Goal: Obtain resource: Obtain resource

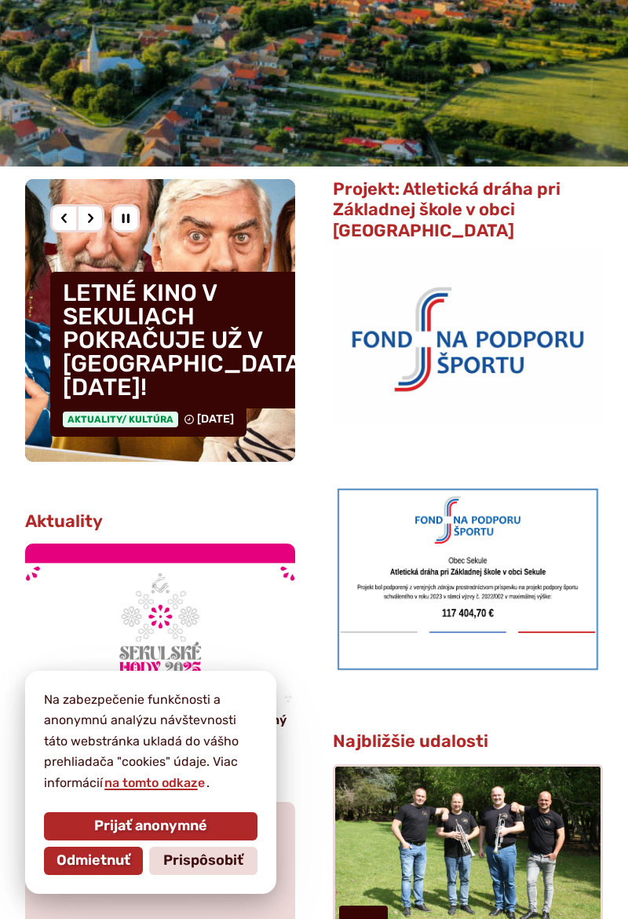
scroll to position [351, 0]
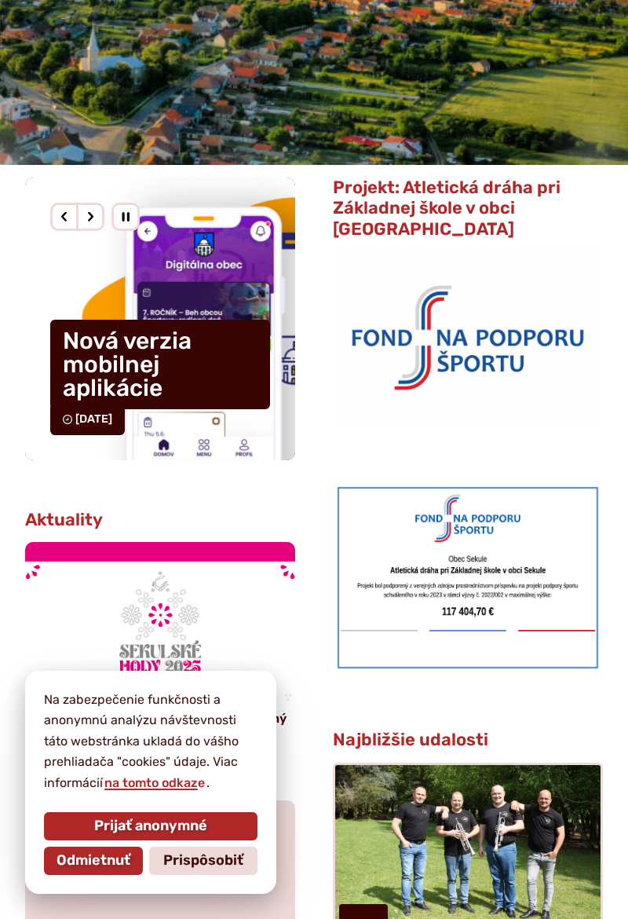
click at [162, 835] on span "Prijať anonymné" at bounding box center [150, 825] width 113 height 17
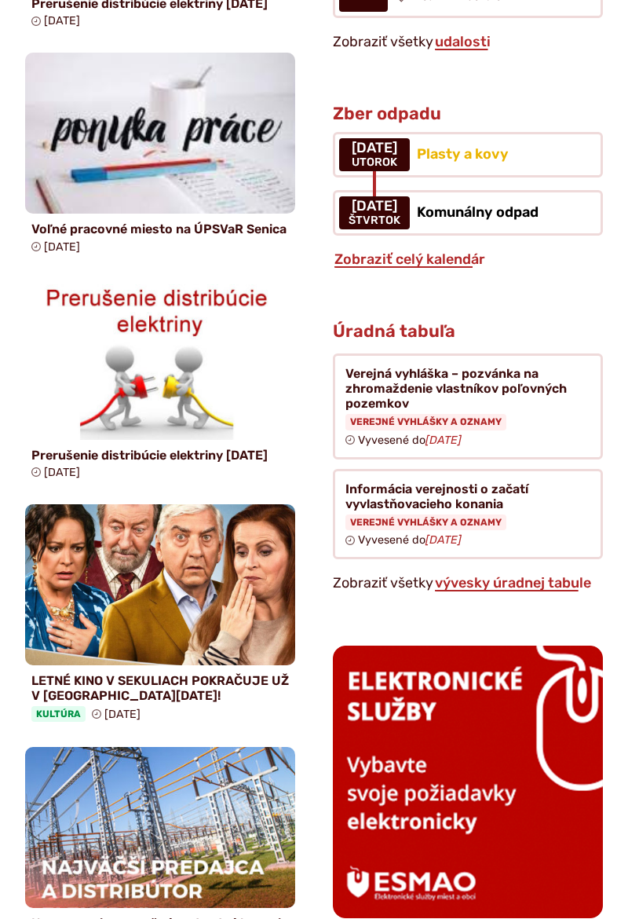
scroll to position [1324, 0]
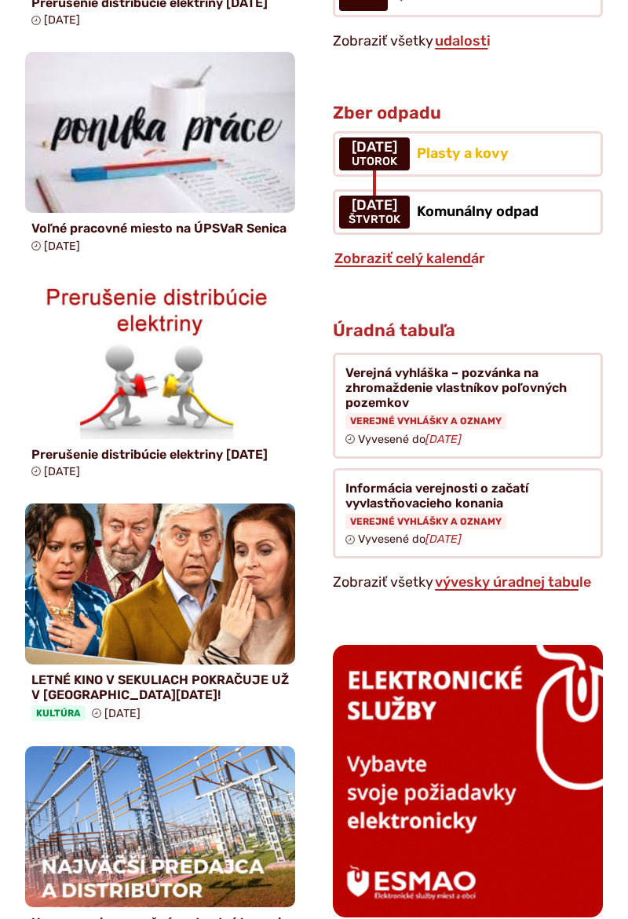
click at [519, 573] on link "vývesky úradnej tabule" at bounding box center [512, 581] width 159 height 17
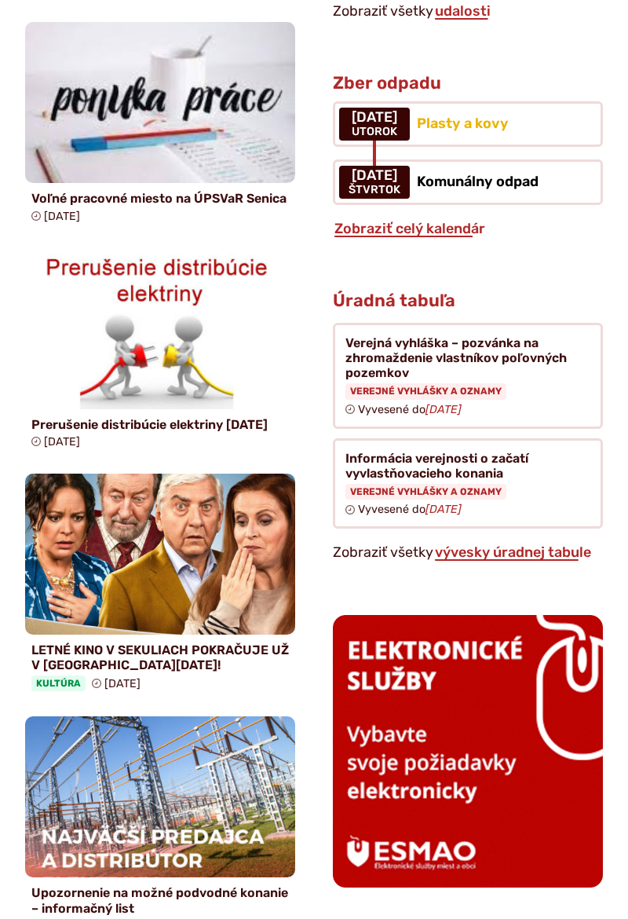
scroll to position [1375, 0]
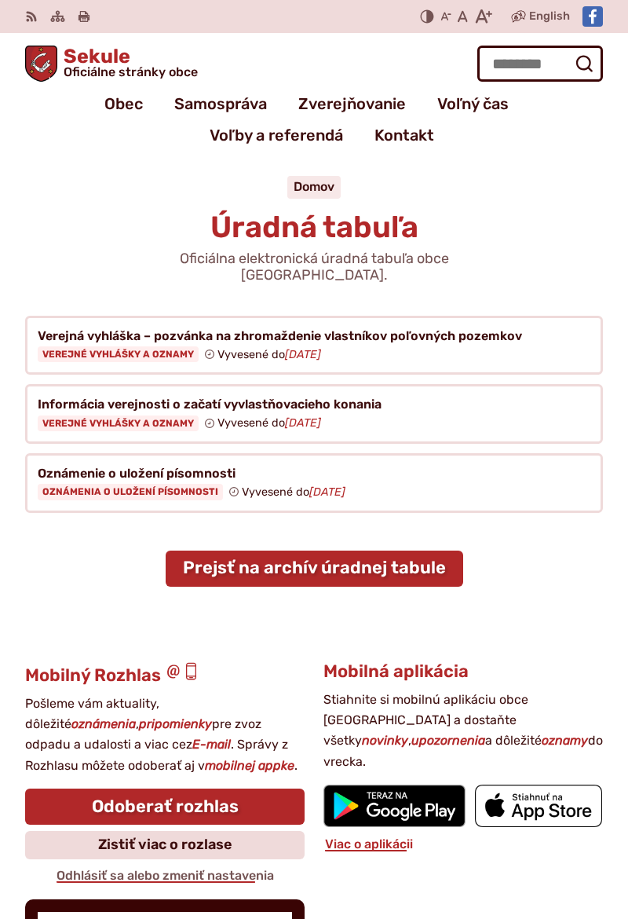
click at [401, 550] on link "Prejsť na archív úradnej tabule" at bounding box center [315, 568] width 298 height 36
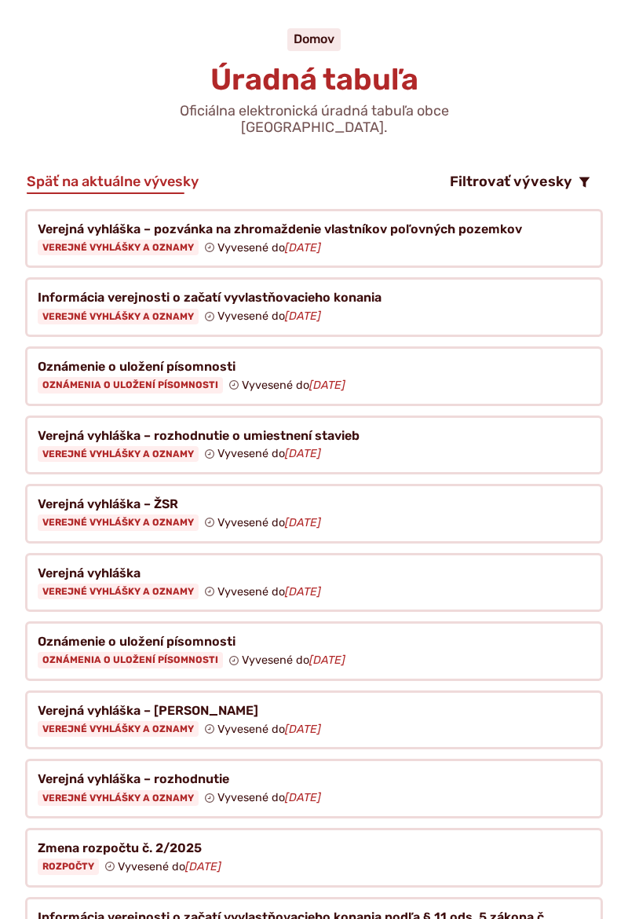
scroll to position [157, 0]
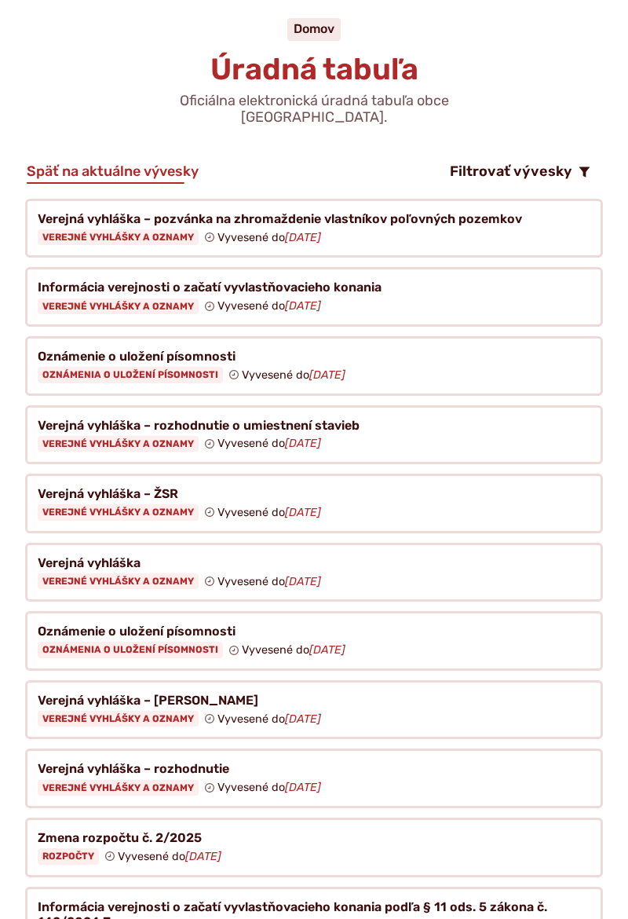
click at [160, 415] on figure at bounding box center [314, 435] width 578 height 60
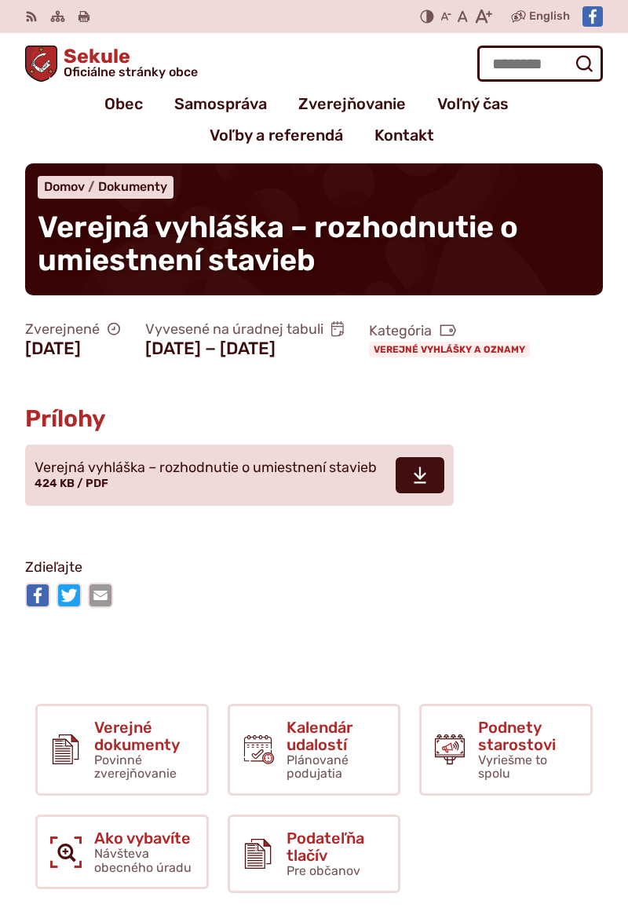
click at [422, 484] on icon at bounding box center [420, 475] width 14 height 19
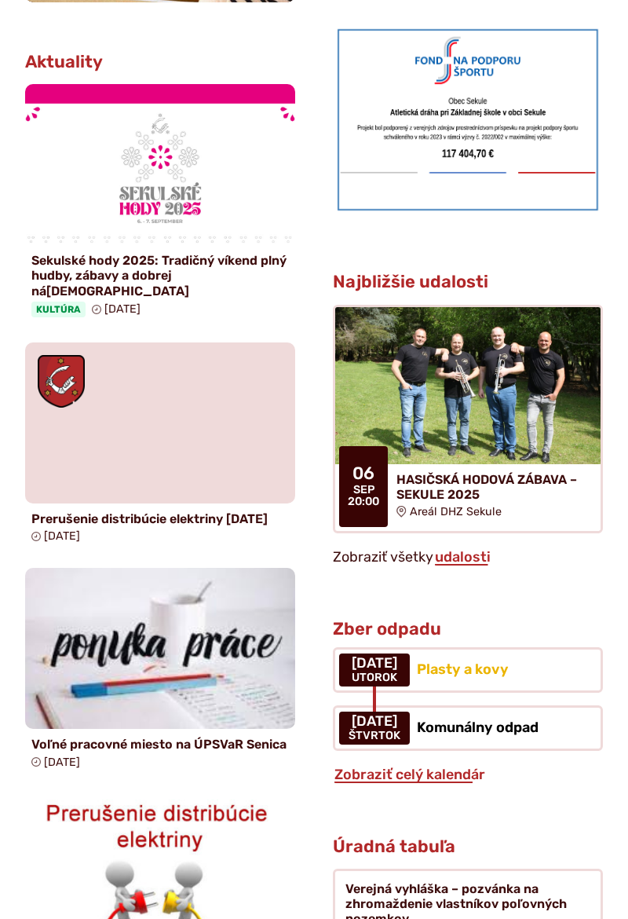
scroll to position [810, 0]
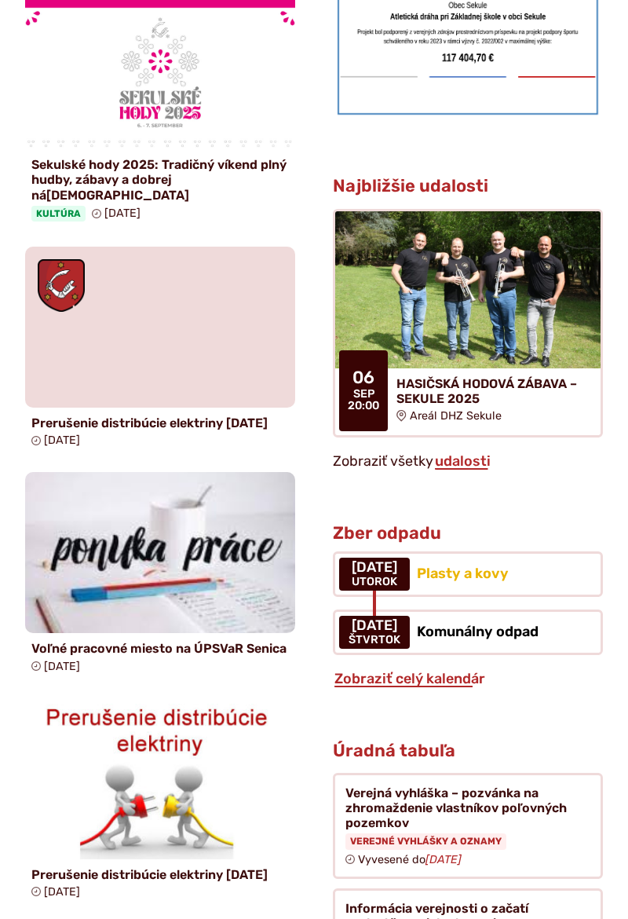
click at [224, 595] on img at bounding box center [160, 552] width 270 height 161
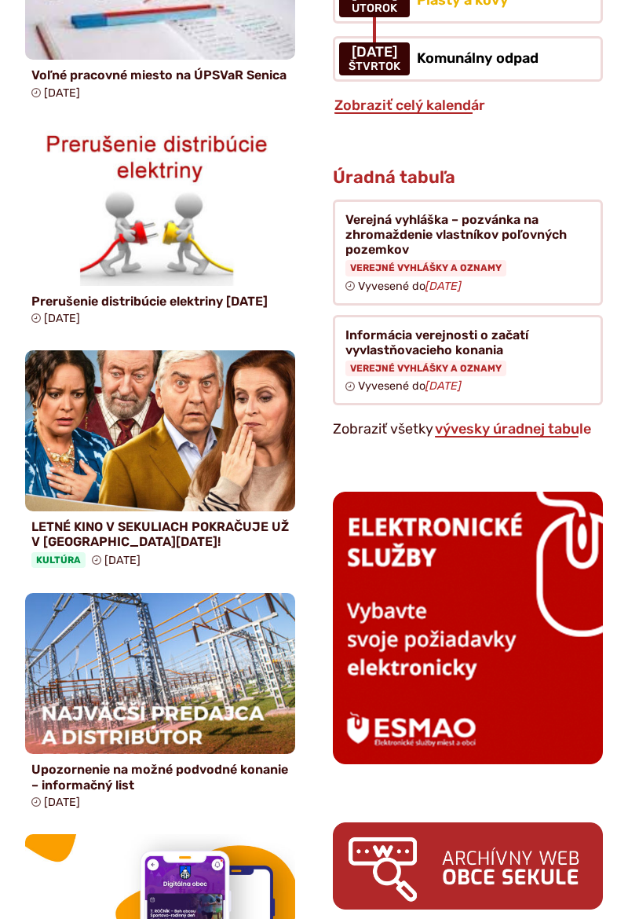
scroll to position [1484, 0]
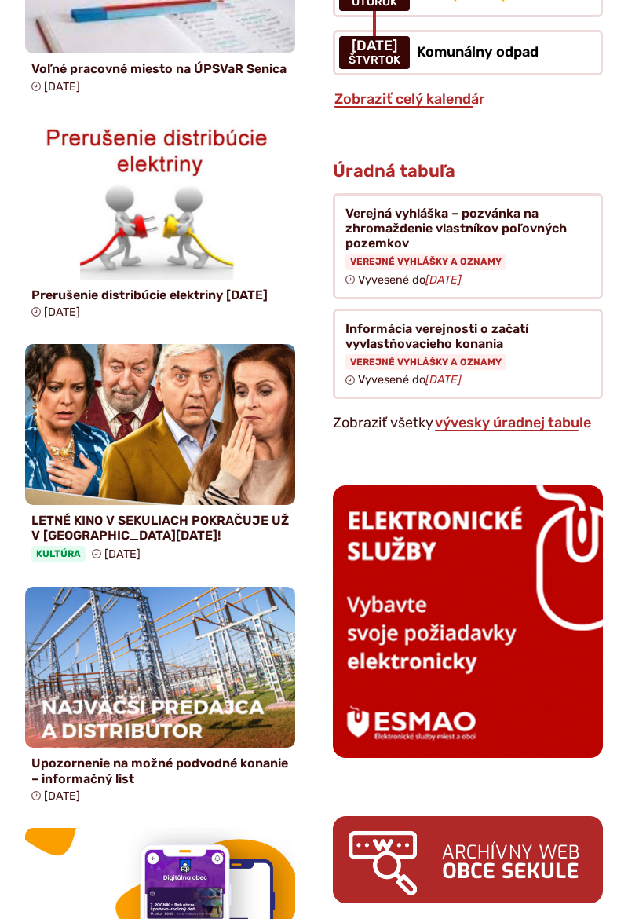
click at [521, 414] on link "vývesky úradnej tabule" at bounding box center [512, 422] width 159 height 17
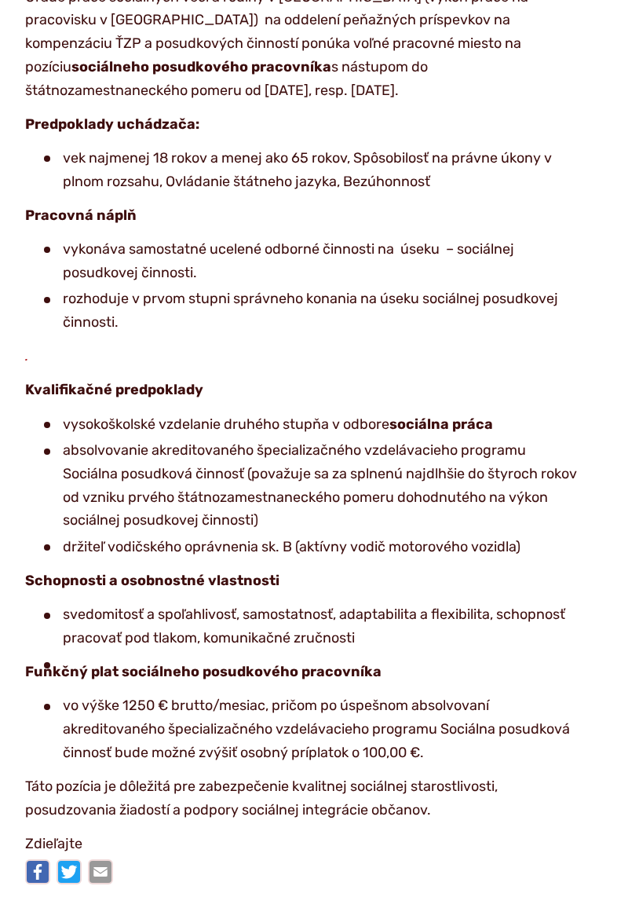
scroll to position [352, 0]
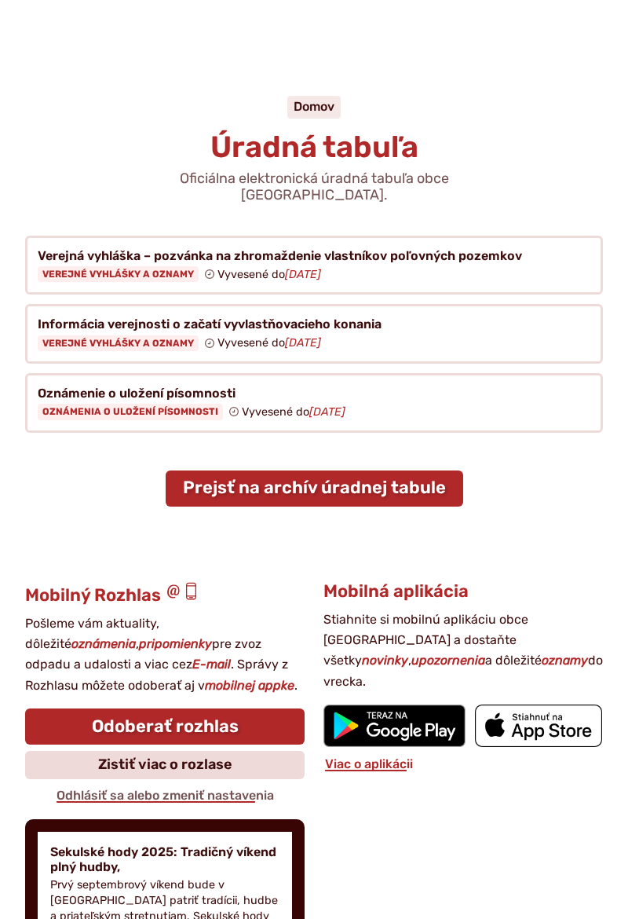
scroll to position [79, 0]
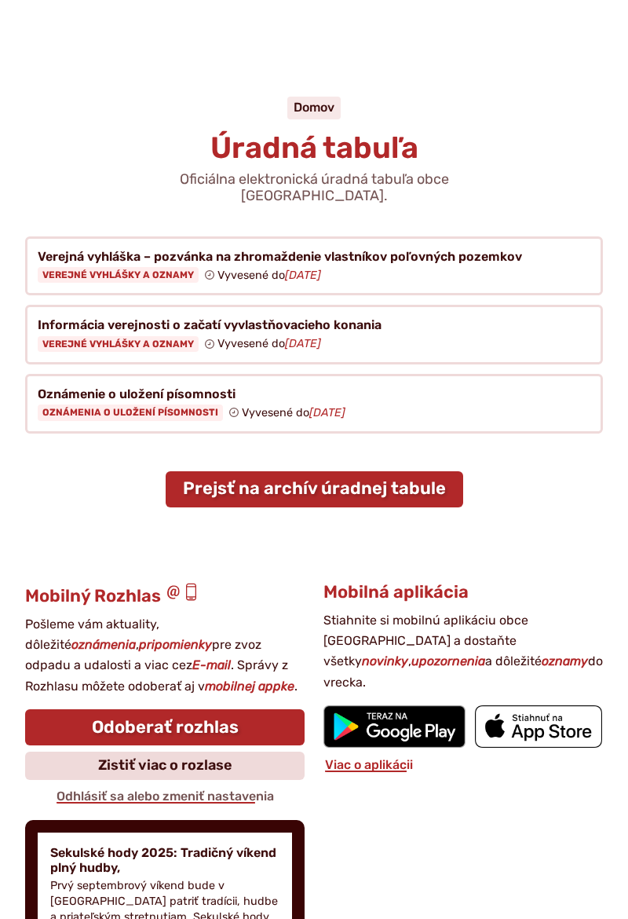
click at [407, 471] on link "Prejsť na archív úradnej tabule" at bounding box center [315, 489] width 298 height 36
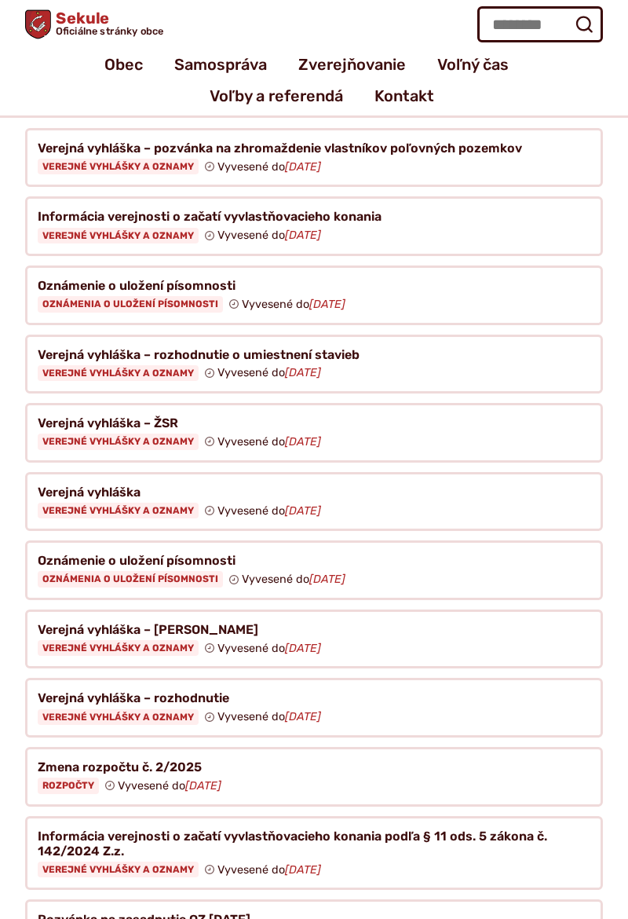
scroll to position [226, 0]
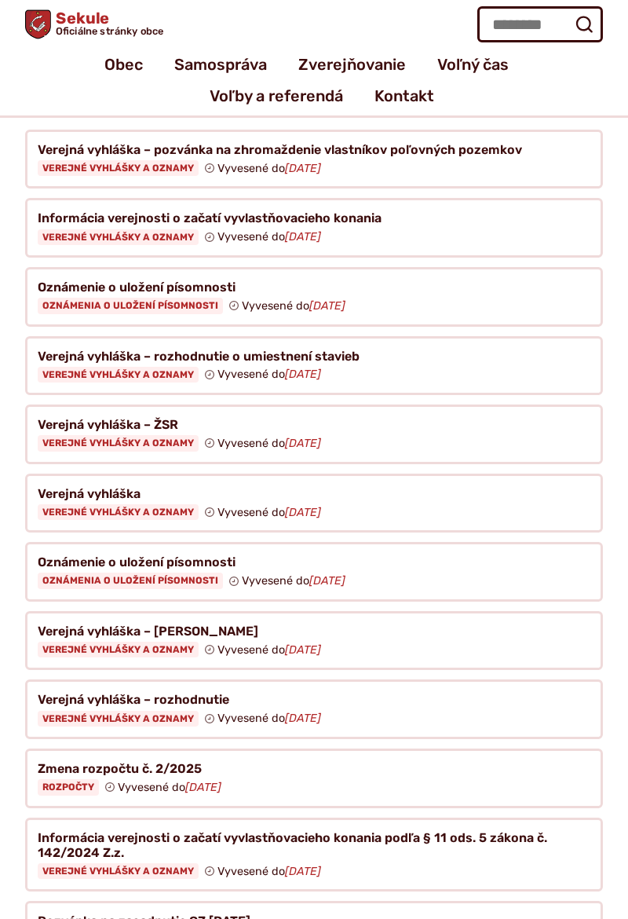
click at [368, 349] on figure at bounding box center [314, 366] width 578 height 60
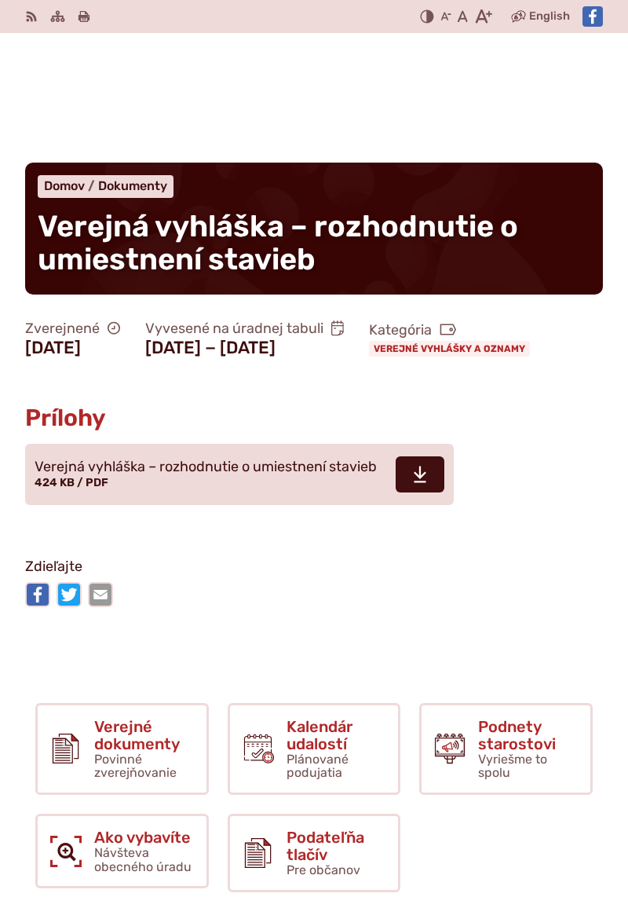
scroll to position [36, 0]
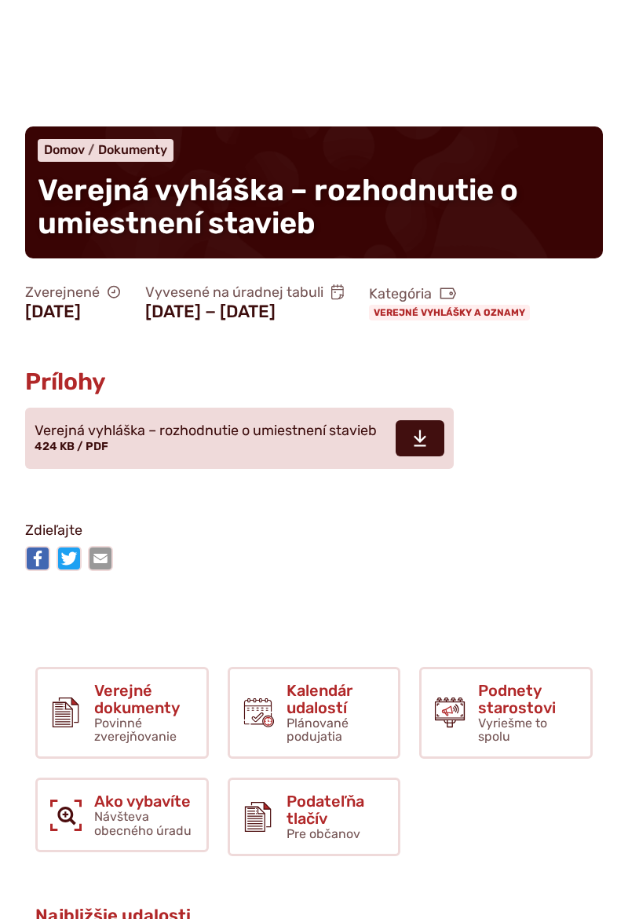
click at [429, 456] on span at bounding box center [420, 438] width 49 height 36
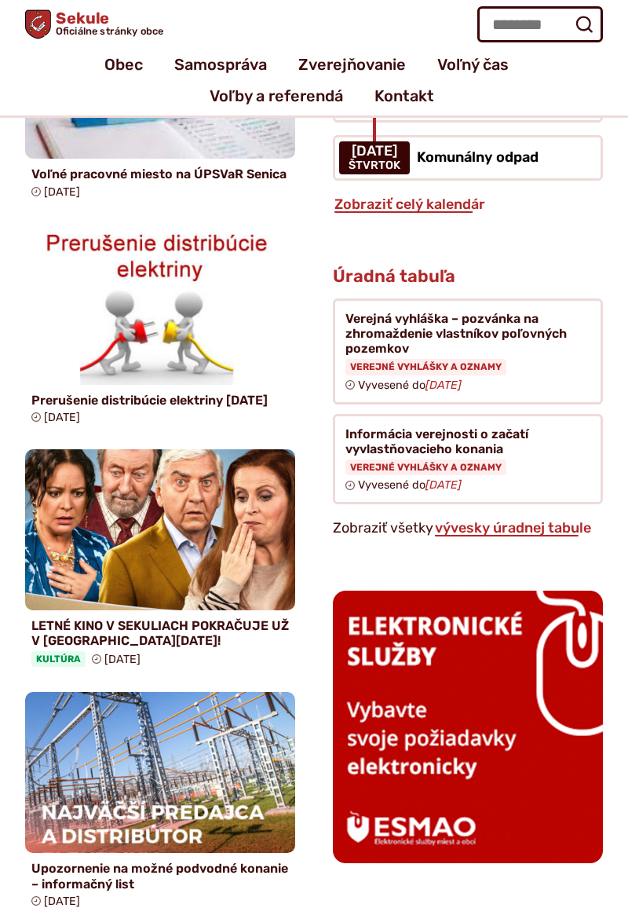
scroll to position [1385, 0]
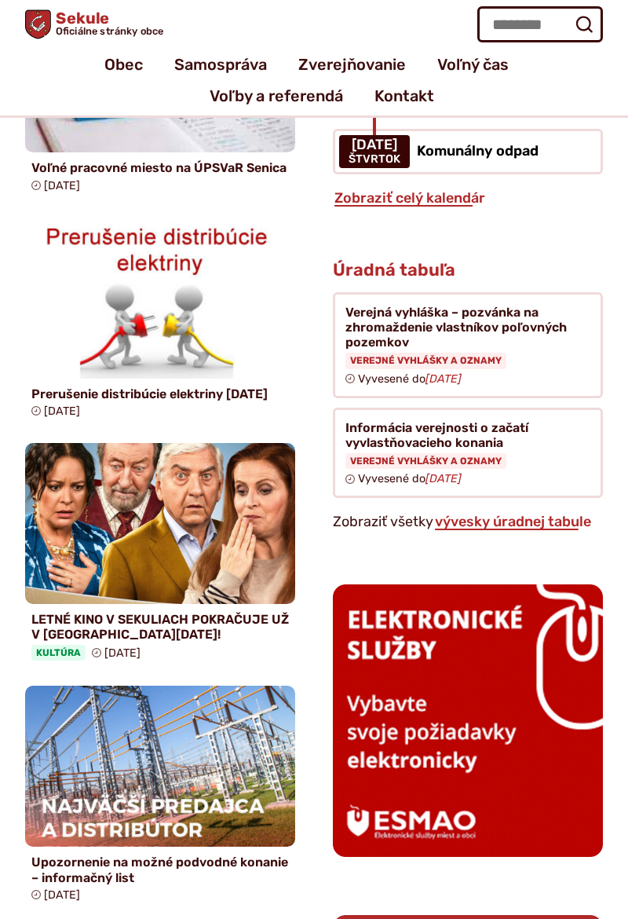
click at [529, 513] on link "vývesky úradnej tabule" at bounding box center [512, 521] width 159 height 17
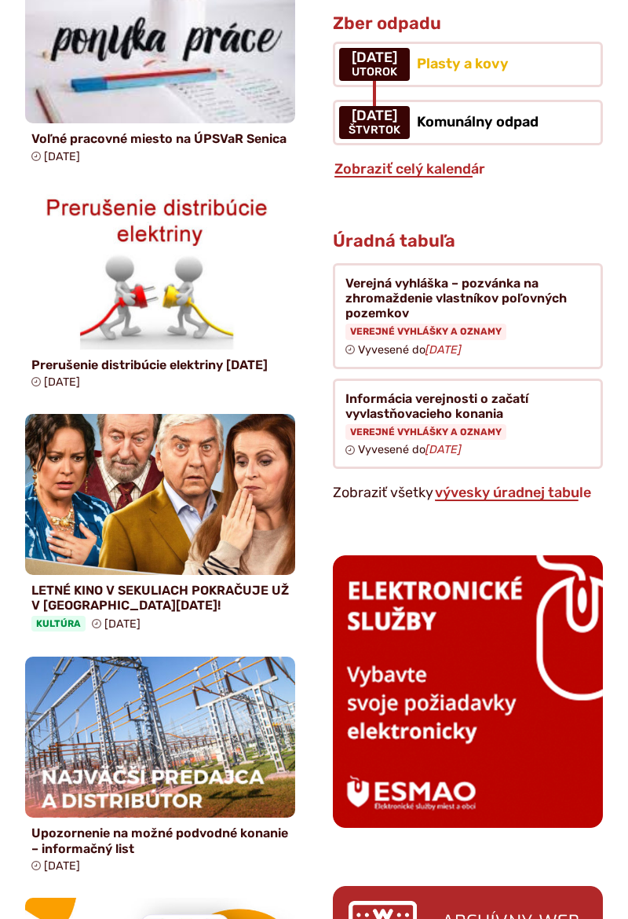
scroll to position [1435, 0]
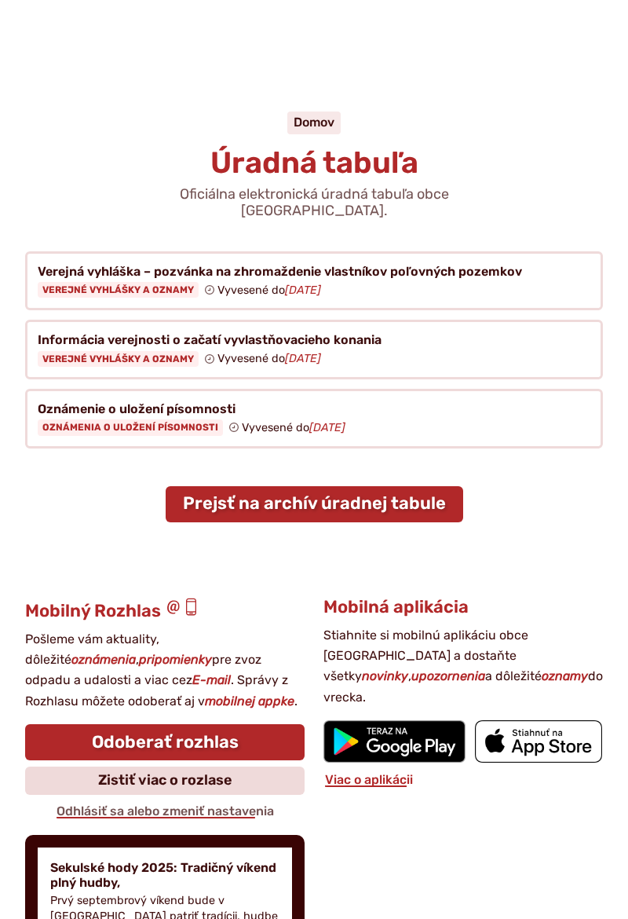
scroll to position [64, 0]
click at [382, 486] on link "Prejsť na archív úradnej tabule" at bounding box center [315, 504] width 298 height 36
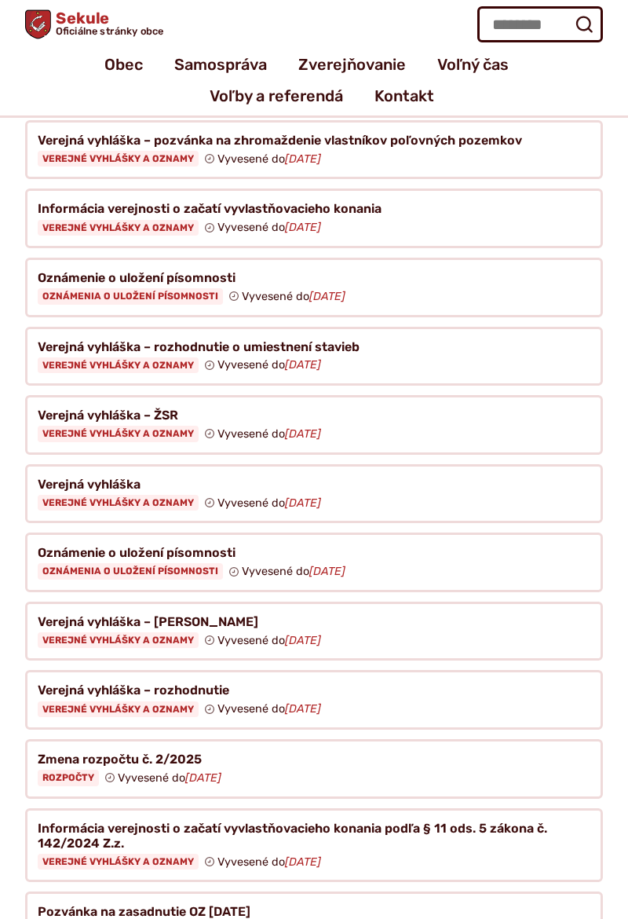
scroll to position [235, 0]
click at [343, 327] on figure at bounding box center [314, 357] width 578 height 60
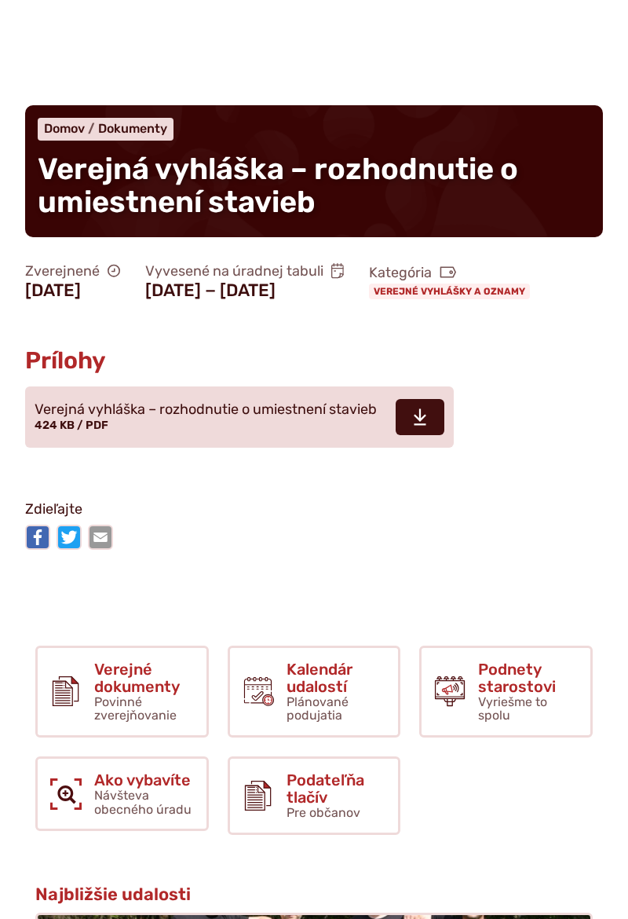
scroll to position [64, 0]
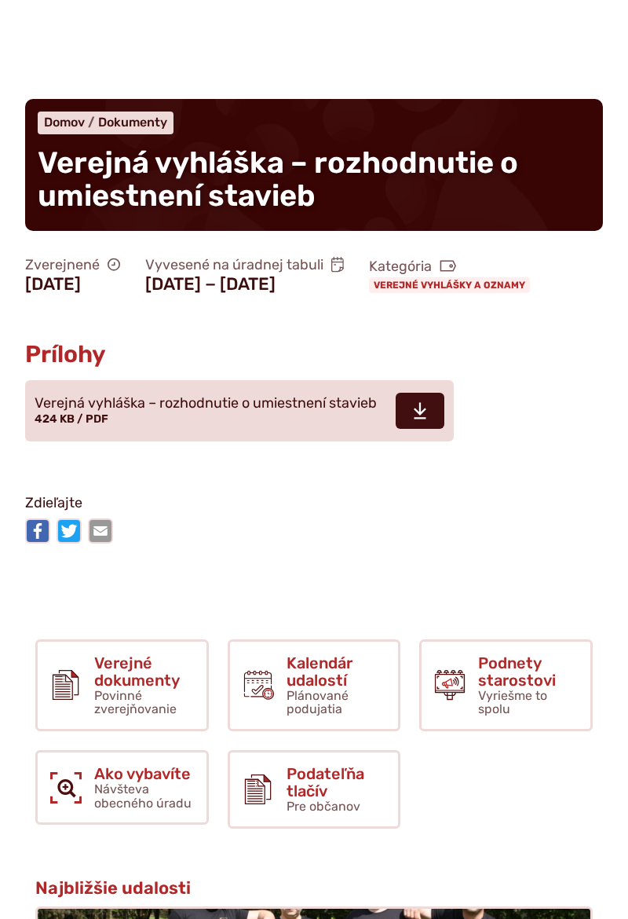
click at [430, 429] on span at bounding box center [420, 411] width 49 height 36
